Goal: Task Accomplishment & Management: Use online tool/utility

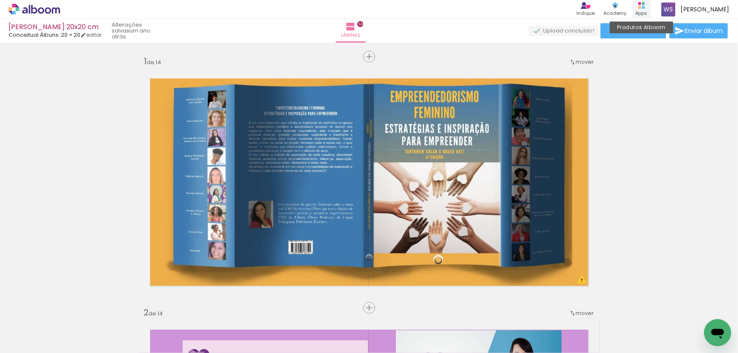
click at [642, 10] on div "Apps" at bounding box center [641, 13] width 12 height 7
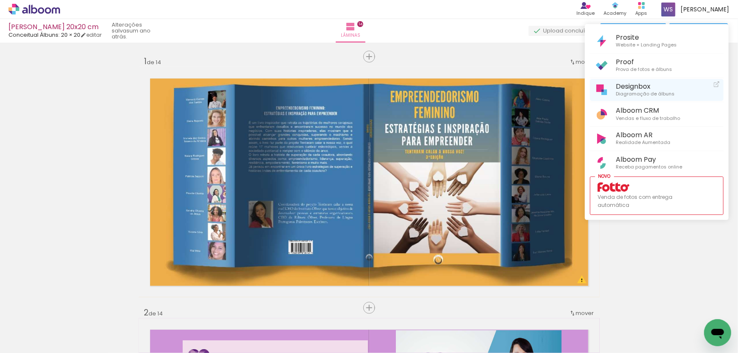
click at [619, 88] on span "Designbox" at bounding box center [645, 86] width 59 height 8
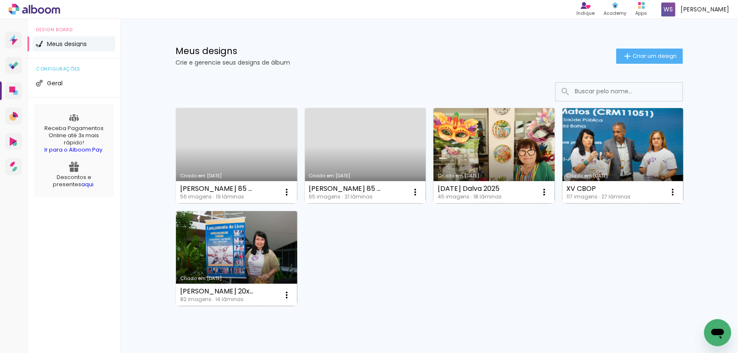
click at [245, 133] on link "Criado em 13/08/25" at bounding box center [236, 156] width 121 height 96
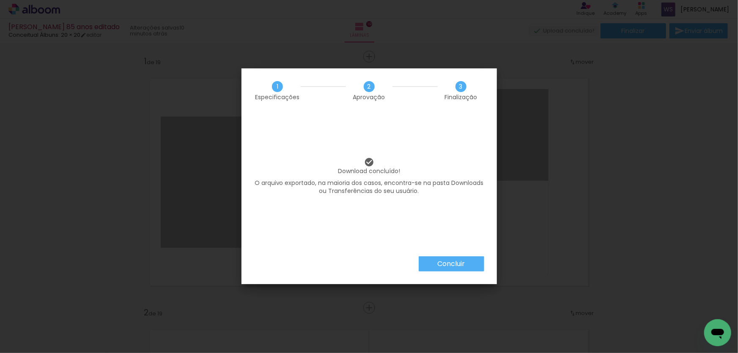
click at [0, 0] on slot "Concluir" at bounding box center [0, 0] width 0 height 0
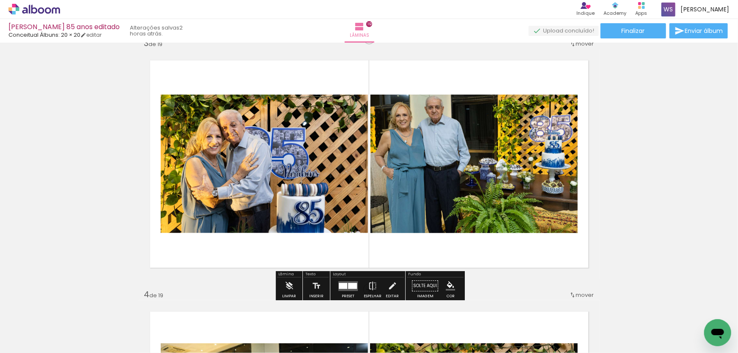
scroll to position [523, 0]
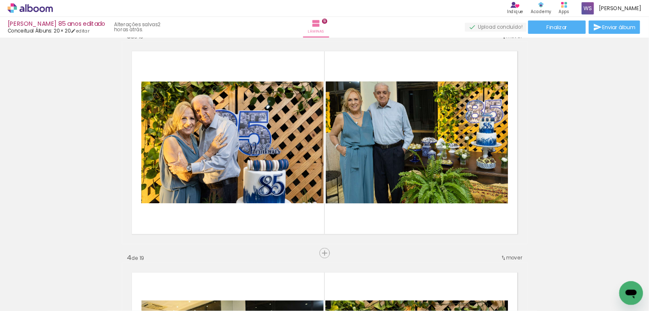
scroll to position [0, 133]
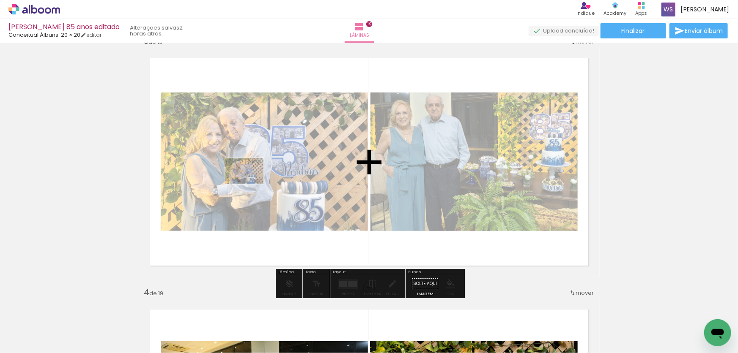
drag, startPoint x: 316, startPoint y: 234, endPoint x: 251, endPoint y: 184, distance: 82.0
click at [251, 184] on quentale-workspace at bounding box center [369, 176] width 738 height 353
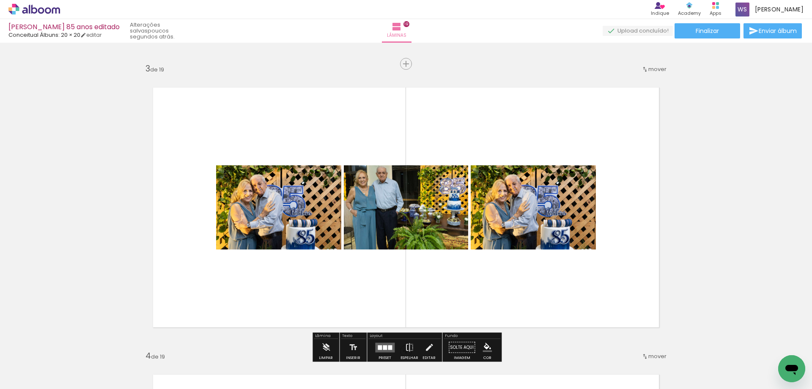
scroll to position [565, 0]
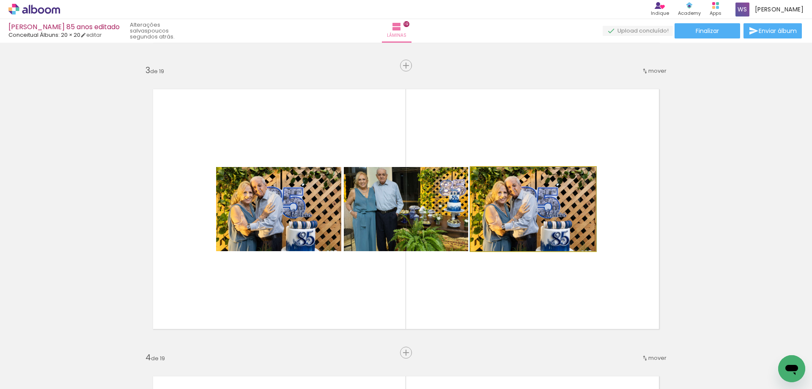
click at [562, 220] on quentale-photo at bounding box center [533, 209] width 125 height 84
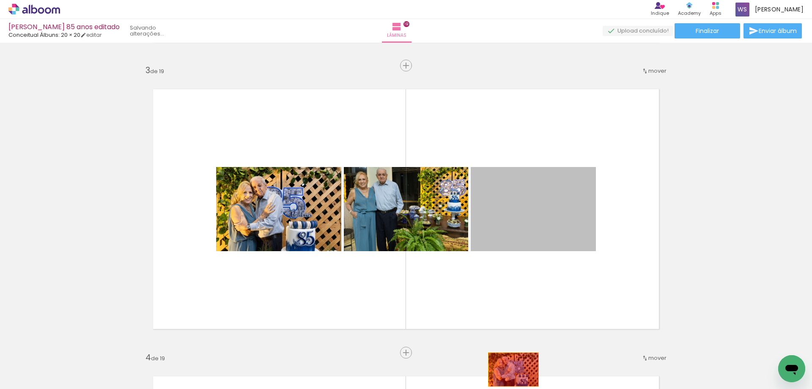
drag, startPoint x: 561, startPoint y: 220, endPoint x: 513, endPoint y: 370, distance: 156.7
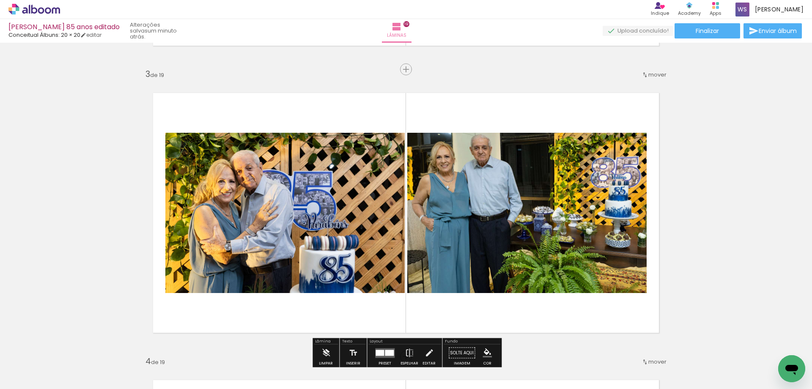
scroll to position [563, 0]
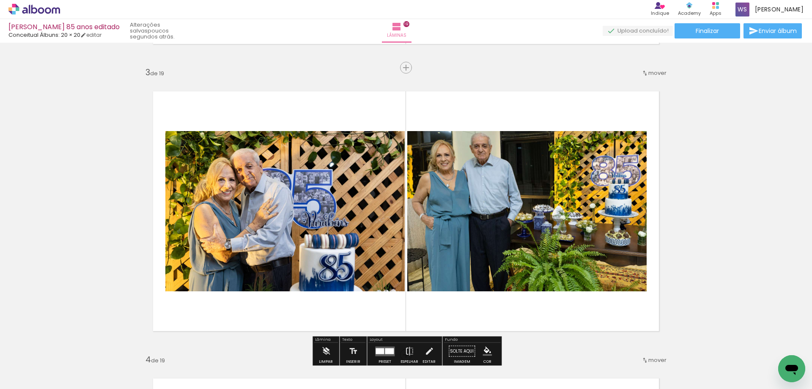
click at [309, 202] on quentale-photo at bounding box center [284, 211] width 239 height 160
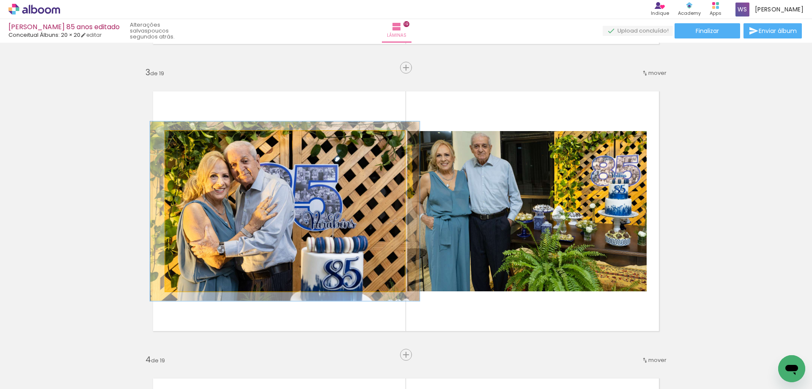
type paper-slider "112"
click at [190, 141] on div at bounding box center [189, 140] width 8 height 8
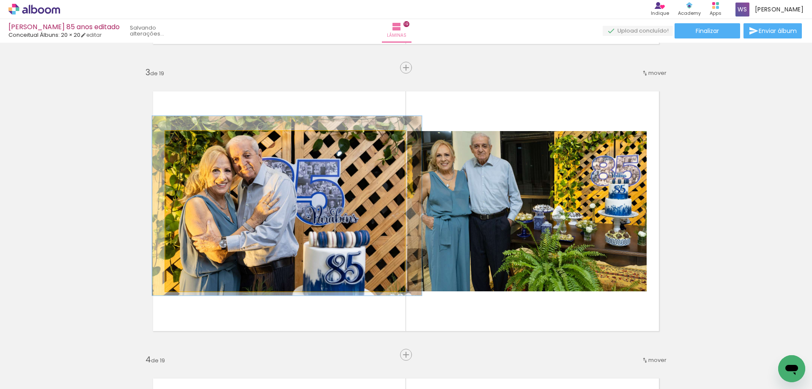
drag, startPoint x: 312, startPoint y: 189, endPoint x: 315, endPoint y: 184, distance: 6.0
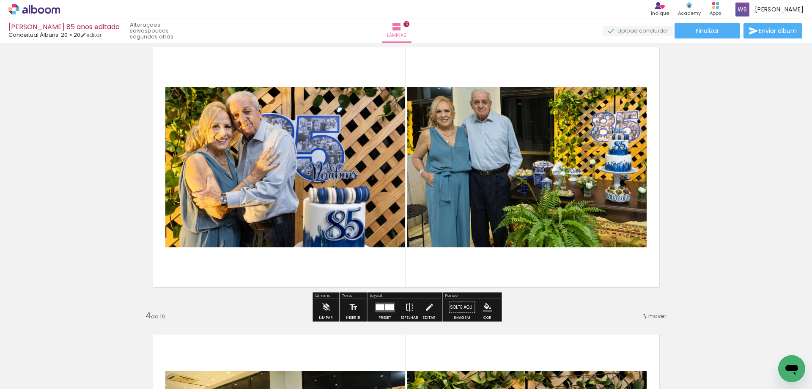
scroll to position [597, 0]
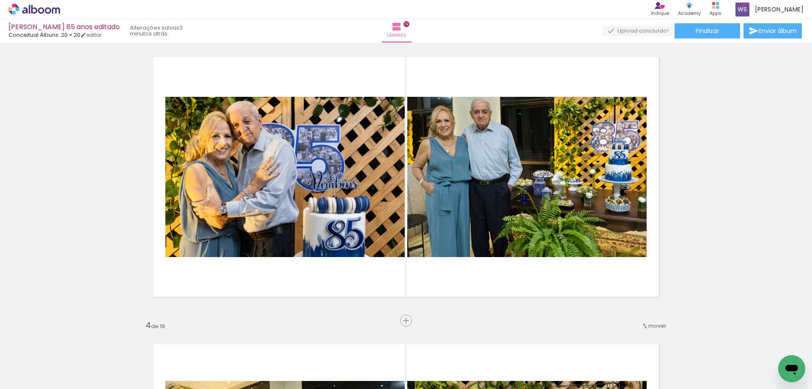
scroll to position [0, 134]
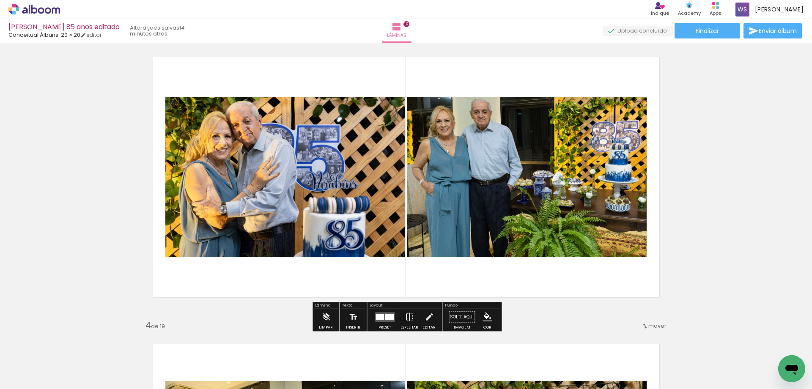
scroll to position [0, 134]
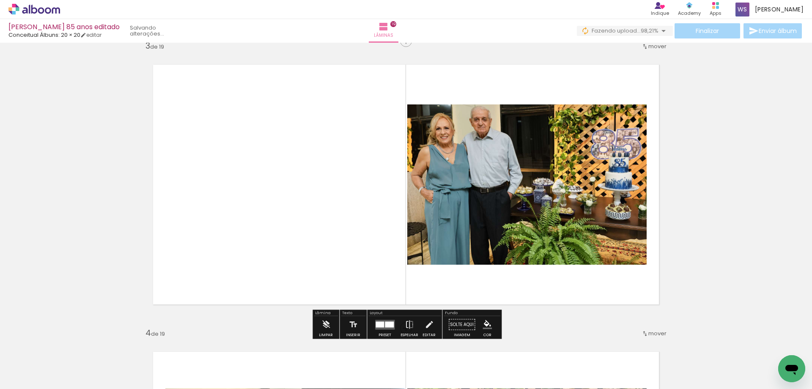
scroll to position [594, 0]
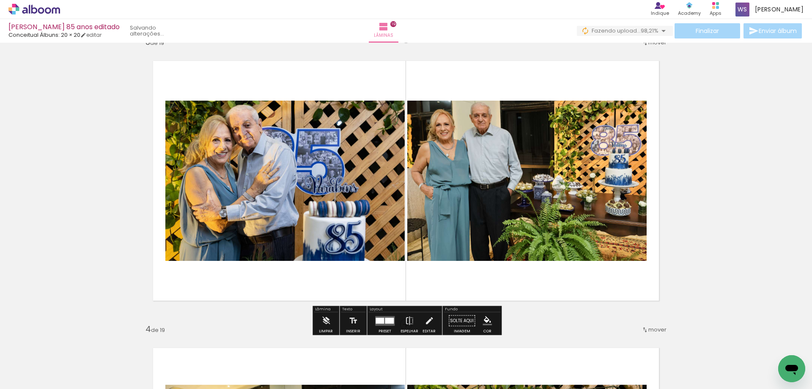
click at [568, 289] on quentale-layouter at bounding box center [406, 181] width 532 height 266
click at [565, 288] on quentale-layouter at bounding box center [406, 181] width 532 height 266
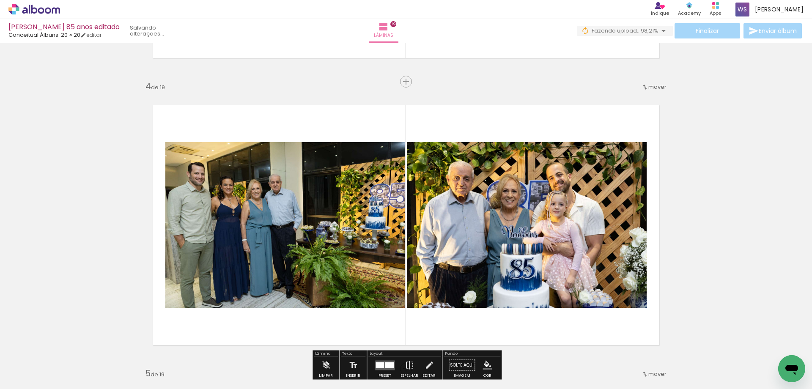
scroll to position [843, 0]
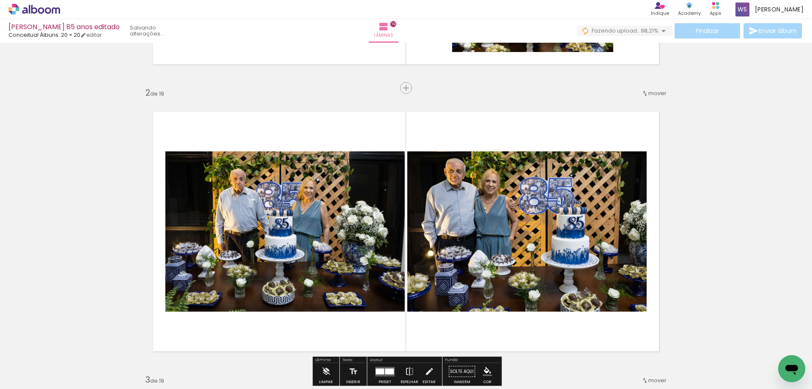
scroll to position [258, 0]
